Goal: Contribute content

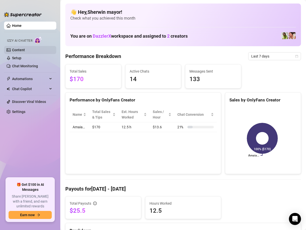
click at [19, 51] on link "Content" at bounding box center [18, 50] width 13 height 4
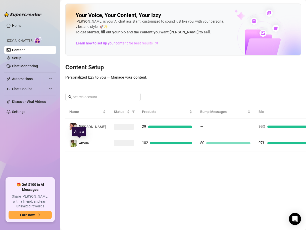
click at [89, 147] on td "Amaia" at bounding box center [87, 143] width 44 height 16
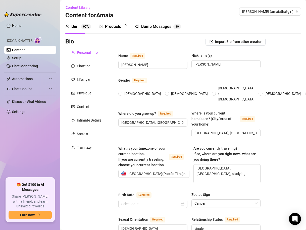
radio input "true"
type input "[DATE]"
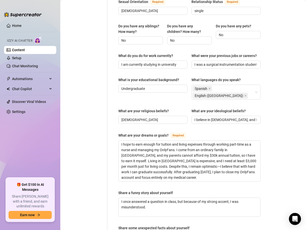
scroll to position [297, 0]
